Goal: Complete application form

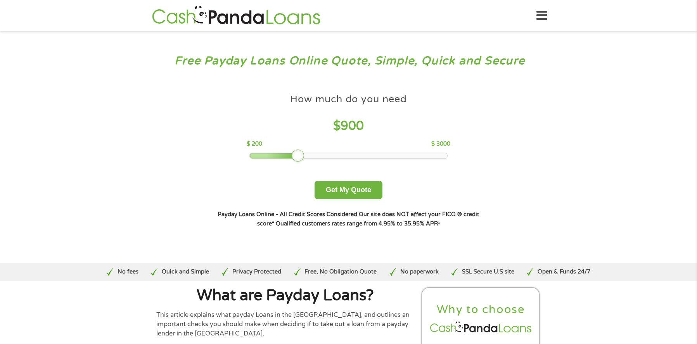
drag, startPoint x: 304, startPoint y: 155, endPoint x: 295, endPoint y: 155, distance: 9.0
click at [295, 155] on div at bounding box center [298, 156] width 12 height 12
click at [340, 188] on button "Get My Quote" at bounding box center [348, 190] width 68 height 18
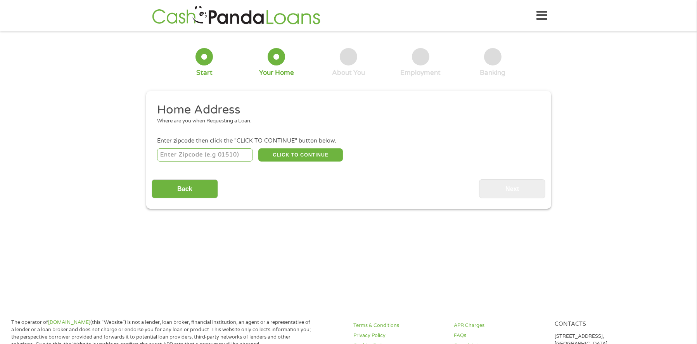
drag, startPoint x: 0, startPoint y: 0, endPoint x: 188, endPoint y: 155, distance: 244.3
click at [188, 155] on input "number" at bounding box center [205, 155] width 96 height 13
type input "93637"
select select "[US_STATE]"
click at [304, 154] on button "CLICK TO CONTINUE" at bounding box center [300, 155] width 85 height 13
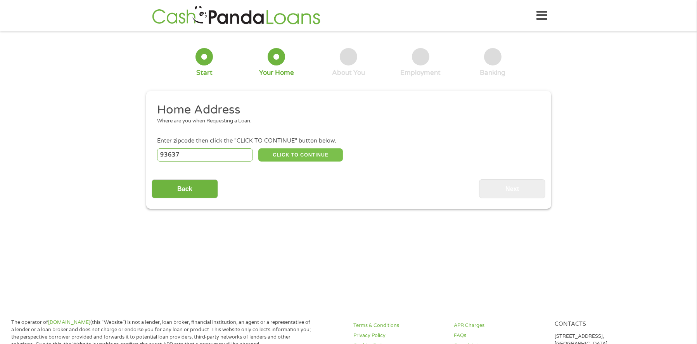
type input "93637"
type input "Madera"
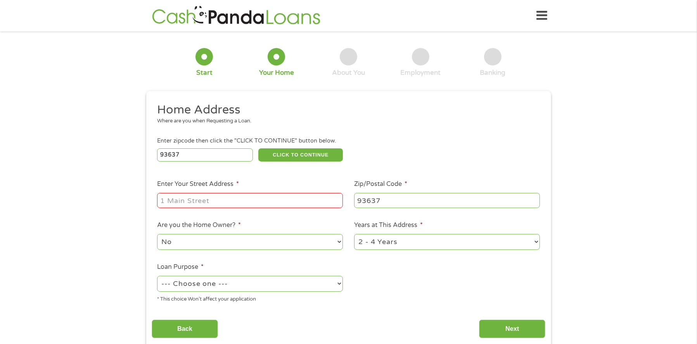
click at [268, 199] on input "Enter Your Street Address *" at bounding box center [250, 200] width 186 height 15
type input "[STREET_ADDRESS]"
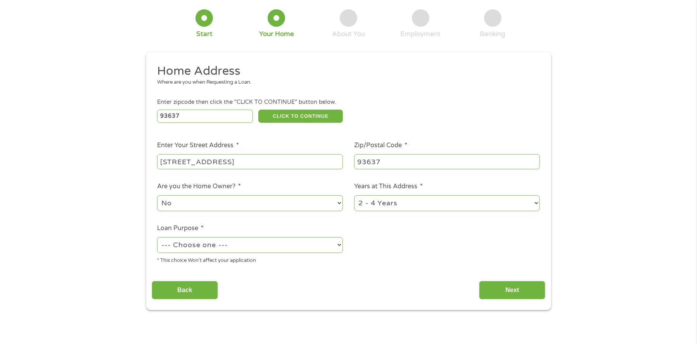
click at [380, 200] on select "1 Year or less 1 - 2 Years 2 - 4 Years Over 4 Years" at bounding box center [447, 203] width 186 height 16
select select "60months"
click at [354, 195] on select "1 Year or less 1 - 2 Years 2 - 4 Years Over 4 Years" at bounding box center [447, 203] width 186 height 16
click at [266, 249] on select "--- Choose one --- Pay Bills Debt Consolidation Home Improvement Major Purchase…" at bounding box center [250, 245] width 186 height 16
select select "shorttermcash"
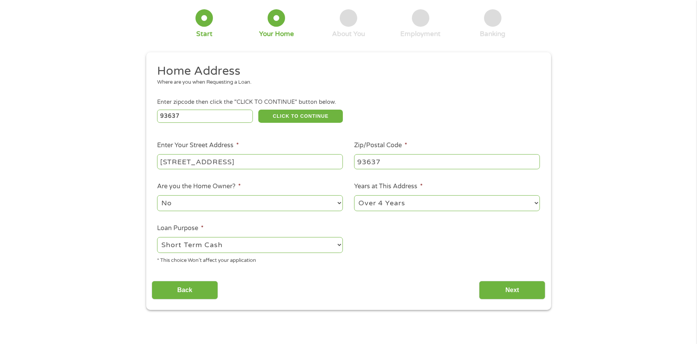
click at [157, 237] on select "--- Choose one --- Pay Bills Debt Consolidation Home Improvement Major Purchase…" at bounding box center [250, 245] width 186 height 16
click at [504, 285] on input "Next" at bounding box center [512, 290] width 66 height 19
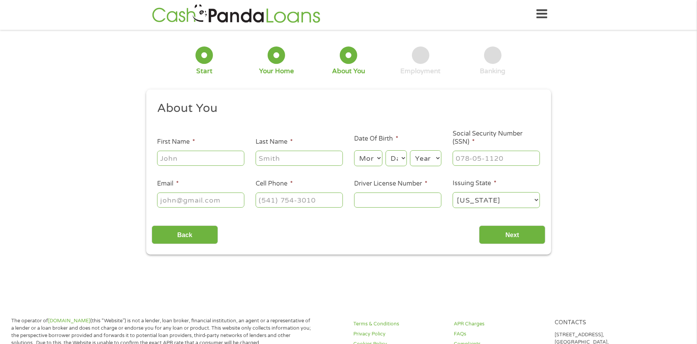
scroll to position [0, 0]
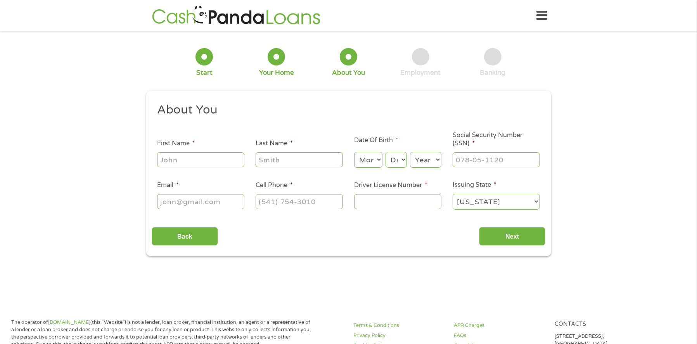
click at [215, 161] on input "First Name *" at bounding box center [200, 159] width 87 height 15
type input "[PERSON_NAME]"
type input "[EMAIL_ADDRESS][DOMAIN_NAME]"
type input "[PHONE_NUMBER]"
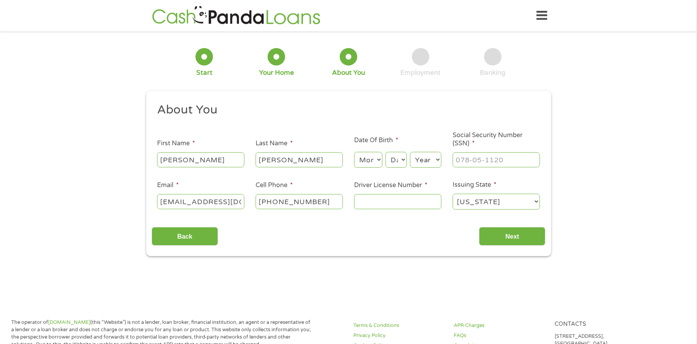
click at [365, 160] on select "Month 1 2 3 4 5 6 7 8 9 10 11 12" at bounding box center [368, 160] width 28 height 16
select select "2"
click at [354, 152] on select "Month 1 2 3 4 5 6 7 8 9 10 11 12" at bounding box center [368, 160] width 28 height 16
click at [402, 161] on select "Day 1 2 3 4 5 6 7 8 9 10 11 12 13 14 15 16 17 18 19 20 21 22 23 24 25 26 27 28 …" at bounding box center [395, 160] width 21 height 16
click at [385, 152] on select "Day 1 2 3 4 5 6 7 8 9 10 11 12 13 14 15 16 17 18 19 20 21 22 23 24 25 26 27 28 …" at bounding box center [395, 160] width 21 height 16
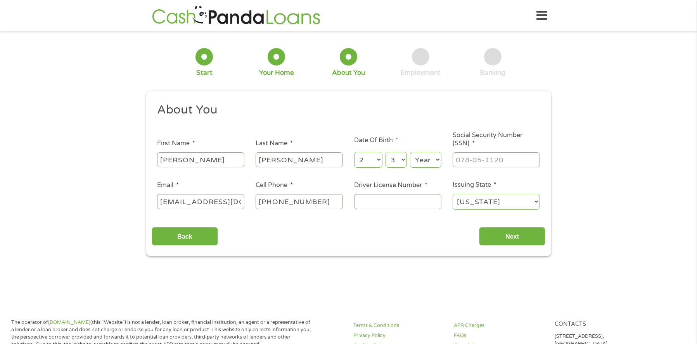
click at [398, 161] on select "Day 1 2 3 4 5 6 7 8 9 10 11 12 13 14 15 16 17 18 19 20 21 22 23 24 25 26 27 28 …" at bounding box center [395, 160] width 21 height 16
select select "2"
click at [385, 152] on select "Day 1 2 3 4 5 6 7 8 9 10 11 12 13 14 15 16 17 18 19 20 21 22 23 24 25 26 27 28 …" at bounding box center [395, 160] width 21 height 16
click at [434, 159] on select "Year [DATE] 2006 2005 2004 2003 2002 2001 2000 1999 1998 1997 1996 1995 1994 19…" at bounding box center [425, 160] width 31 height 16
select select "1973"
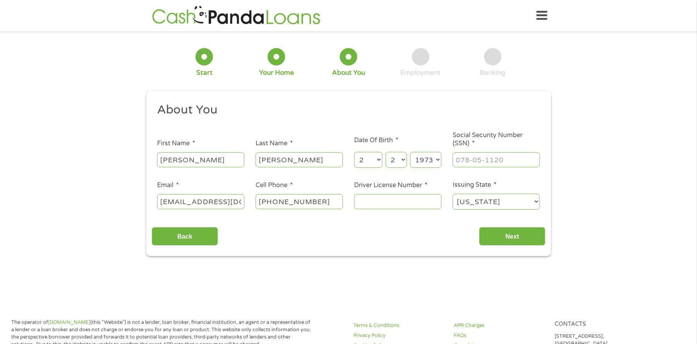
click at [410, 152] on select "Year [DATE] 2006 2005 2004 2003 2002 2001 2000 1999 1998 1997 1996 1995 1994 19…" at bounding box center [425, 160] width 31 height 16
click at [470, 159] on input "___-__-____" at bounding box center [495, 159] width 87 height 15
type input "552-83-8643"
click at [367, 202] on input "Driver License Number *" at bounding box center [397, 201] width 87 height 15
type input "a5032408"
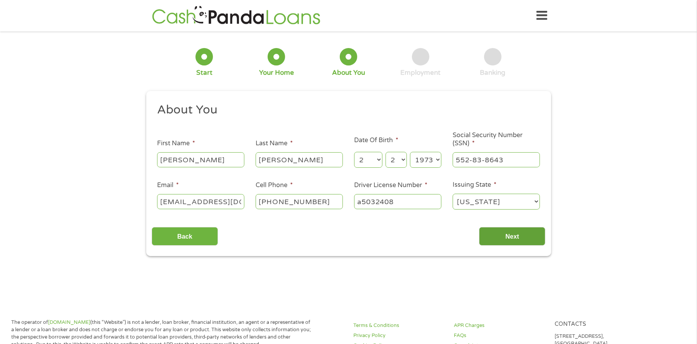
click at [514, 235] on input "Next" at bounding box center [512, 236] width 66 height 19
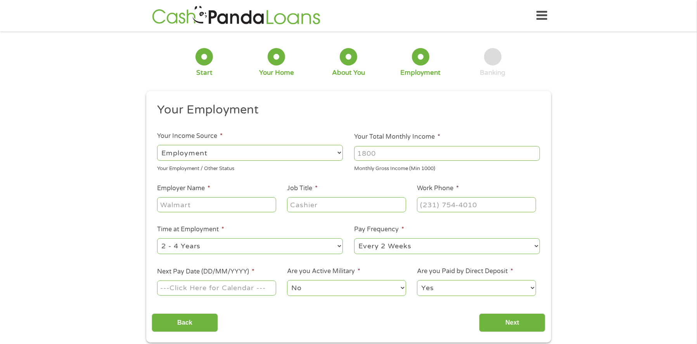
scroll to position [3, 3]
click at [385, 151] on input "Your Total Monthly Income *" at bounding box center [447, 153] width 186 height 15
click at [378, 155] on input "Your Total Monthly Income *" at bounding box center [447, 153] width 186 height 15
type input "5620"
click at [237, 207] on input "Employer Name *" at bounding box center [216, 204] width 119 height 15
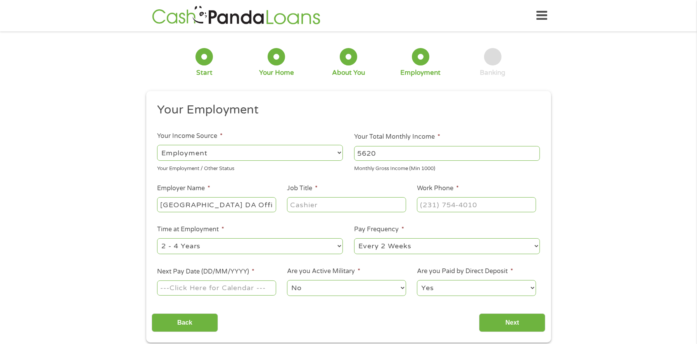
type input "[GEOGRAPHIC_DATA] DA Office"
type input "Paralegal"
type input "[PHONE_NUMBER]"
click at [247, 244] on select "--- Choose one --- 1 Year or less 1 - 2 Years 2 - 4 Years Over 4 Years" at bounding box center [250, 246] width 186 height 16
select select "60months"
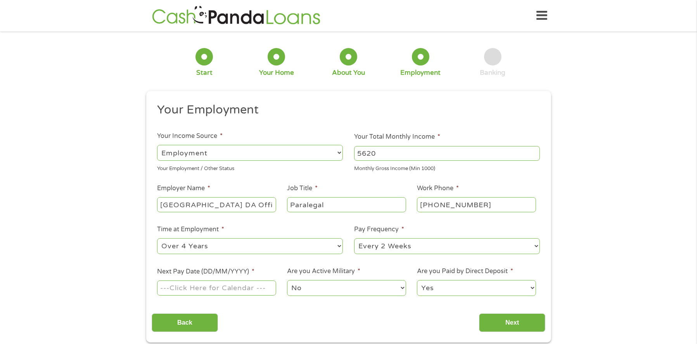
click at [157, 238] on select "--- Choose one --- 1 Year or less 1 - 2 Years 2 - 4 Years Over 4 Years" at bounding box center [250, 246] width 186 height 16
click at [225, 290] on input "Next Pay Date (DD/MM/YYYY) *" at bounding box center [216, 288] width 119 height 15
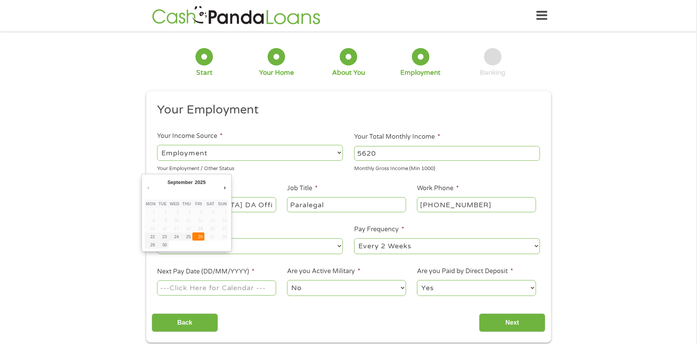
type input "[DATE]"
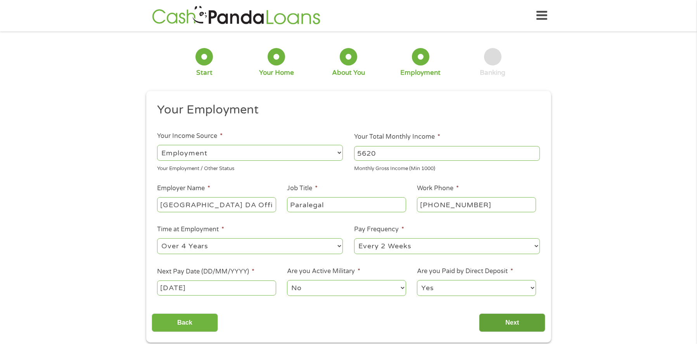
click at [507, 321] on input "Next" at bounding box center [512, 323] width 66 height 19
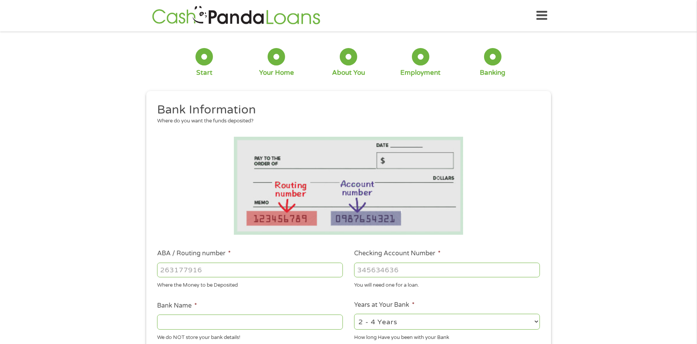
click at [234, 271] on input "ABA / Routing number *" at bounding box center [250, 270] width 186 height 15
type input "321172510"
type input "FRESNO COUNTY FEDERAL CREDIT UNION"
type input "321172510"
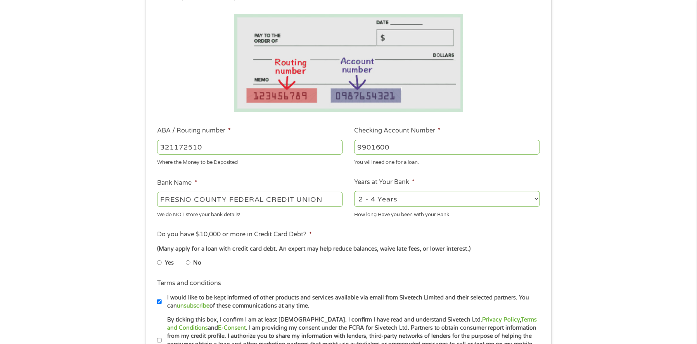
scroll to position [155, 0]
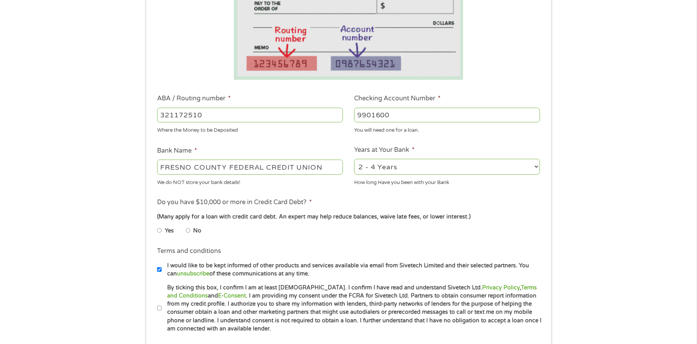
type input "9901600"
click at [189, 229] on input "No" at bounding box center [188, 231] width 5 height 12
radio input "true"
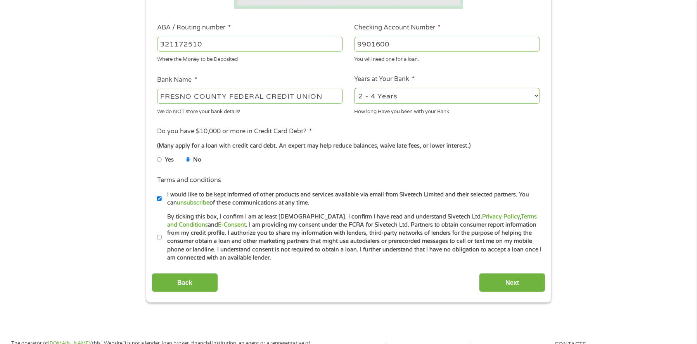
scroll to position [233, 0]
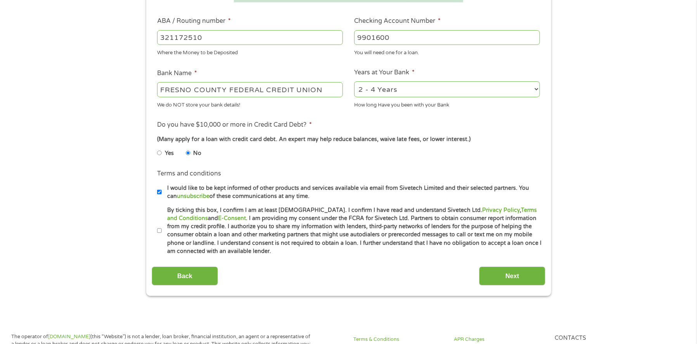
click at [163, 230] on label "By ticking this box, I confirm I am at least [DEMOGRAPHIC_DATA]. I confirm I ha…" at bounding box center [352, 231] width 380 height 50
click at [162, 230] on input "By ticking this box, I confirm I am at least [DEMOGRAPHIC_DATA]. I confirm I ha…" at bounding box center [159, 231] width 5 height 12
checkbox input "true"
click at [511, 271] on input "Next" at bounding box center [512, 276] width 66 height 19
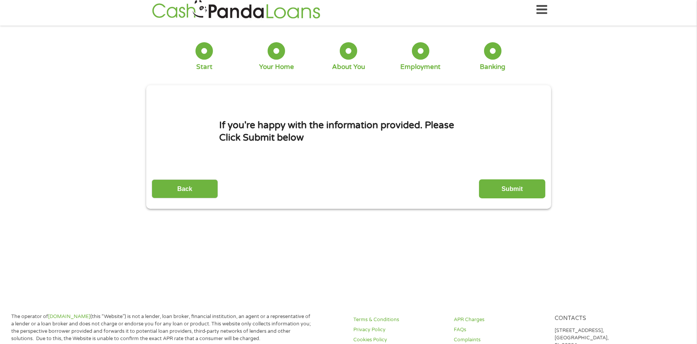
scroll to position [0, 0]
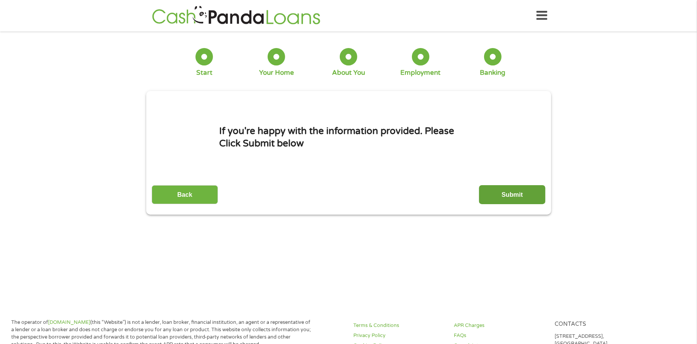
click at [503, 194] on input "Submit" at bounding box center [512, 194] width 66 height 19
